Goal: Task Accomplishment & Management: Manage account settings

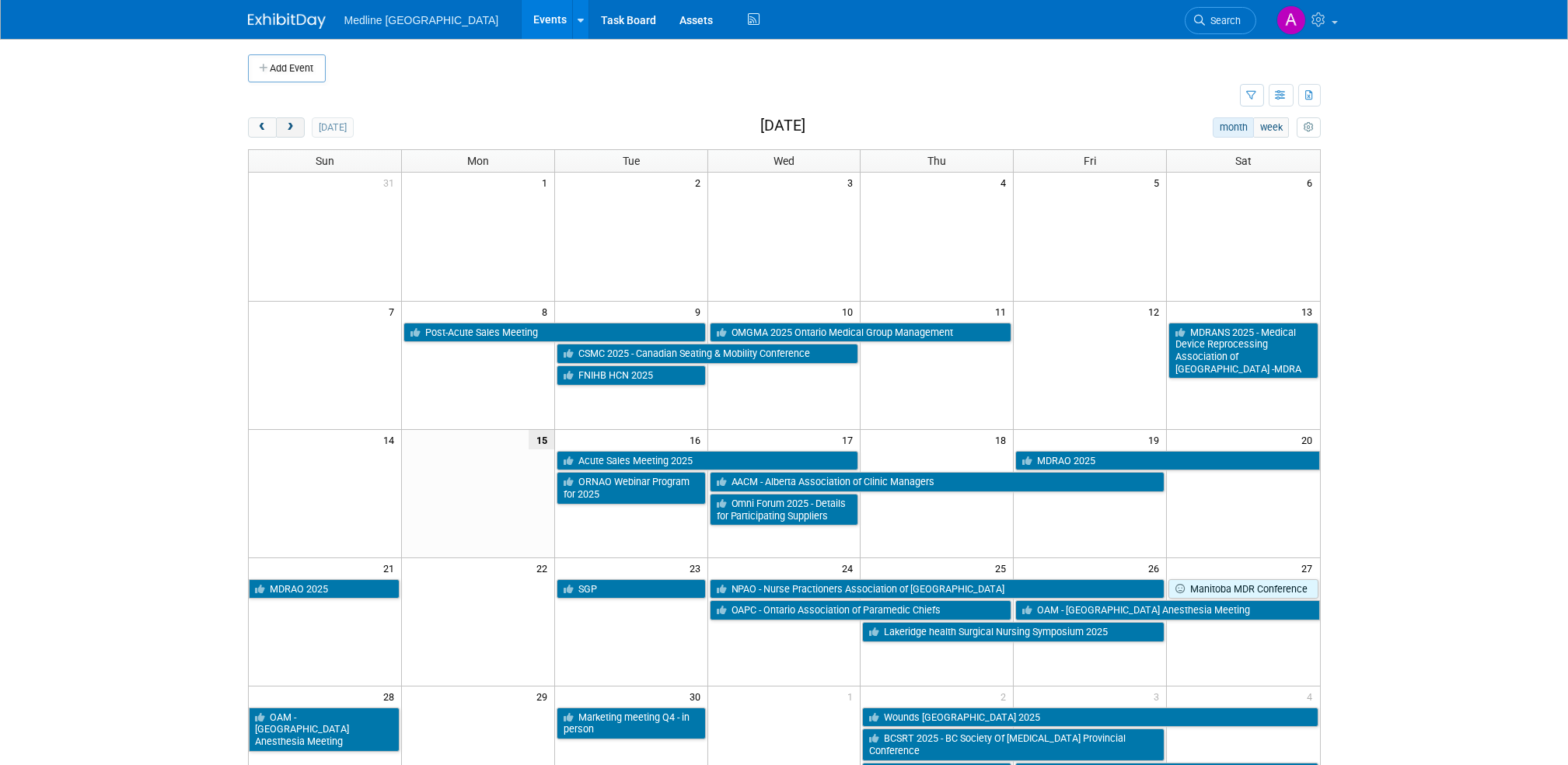
click at [289, 124] on span "next" at bounding box center [290, 128] width 11 height 10
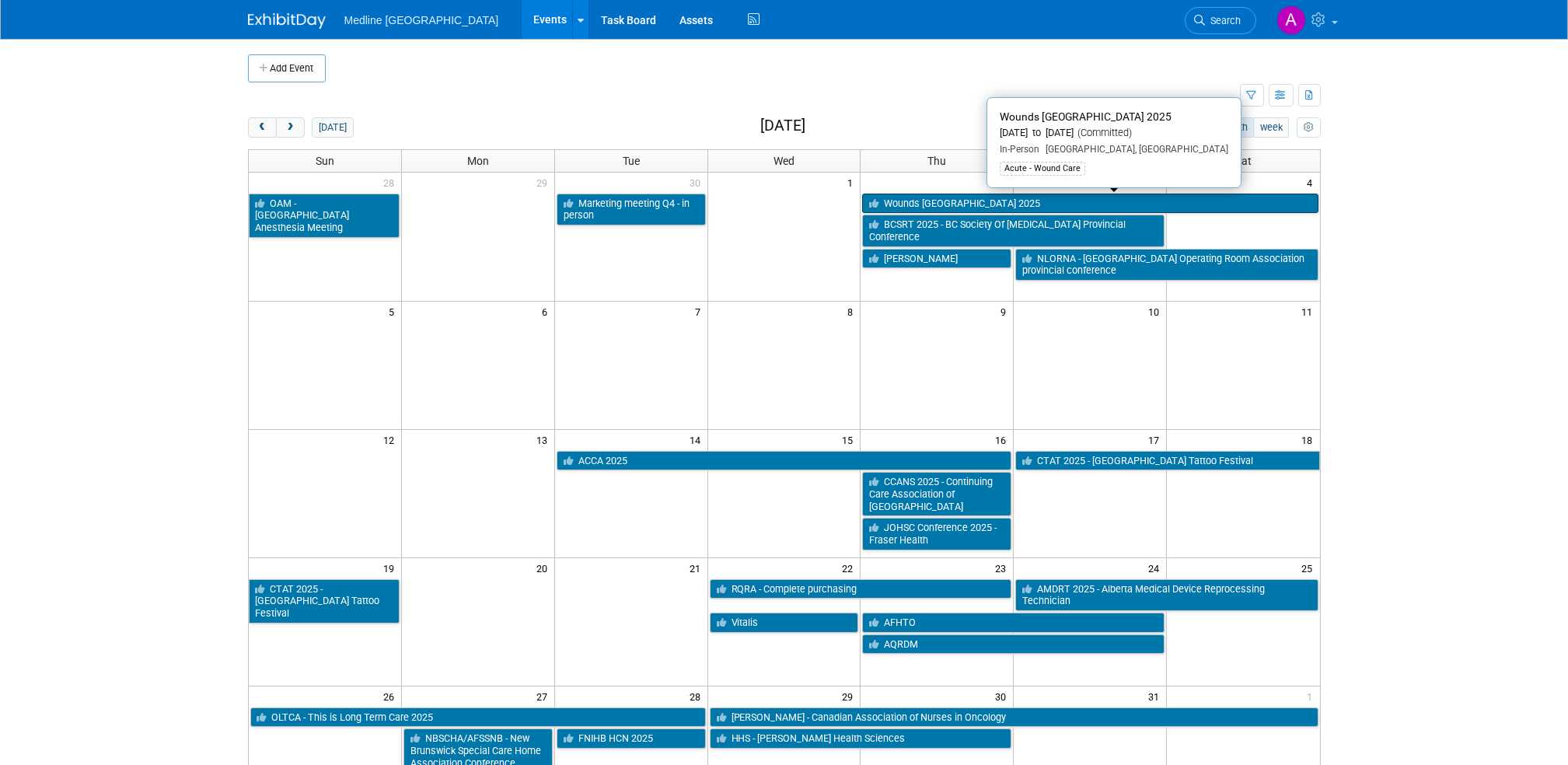
click at [958, 200] on link "Wounds [GEOGRAPHIC_DATA] 2025" at bounding box center [1090, 203] width 456 height 20
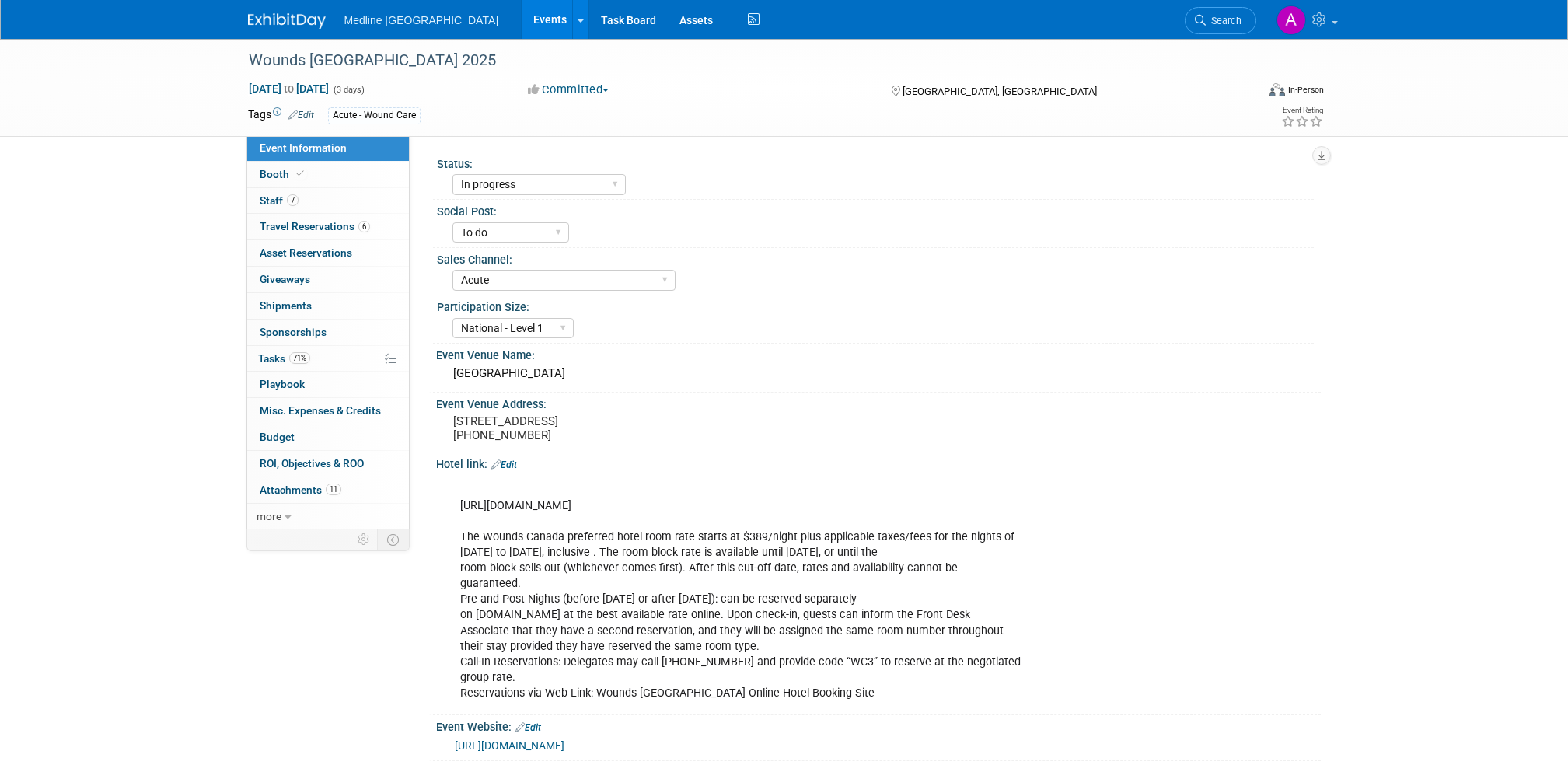
select select "In progress"
select select "To do"
select select "Acute"
select select "National - Level 1"
click at [282, 194] on span "Staff 7" at bounding box center [279, 200] width 39 height 12
